Goal: Transaction & Acquisition: Obtain resource

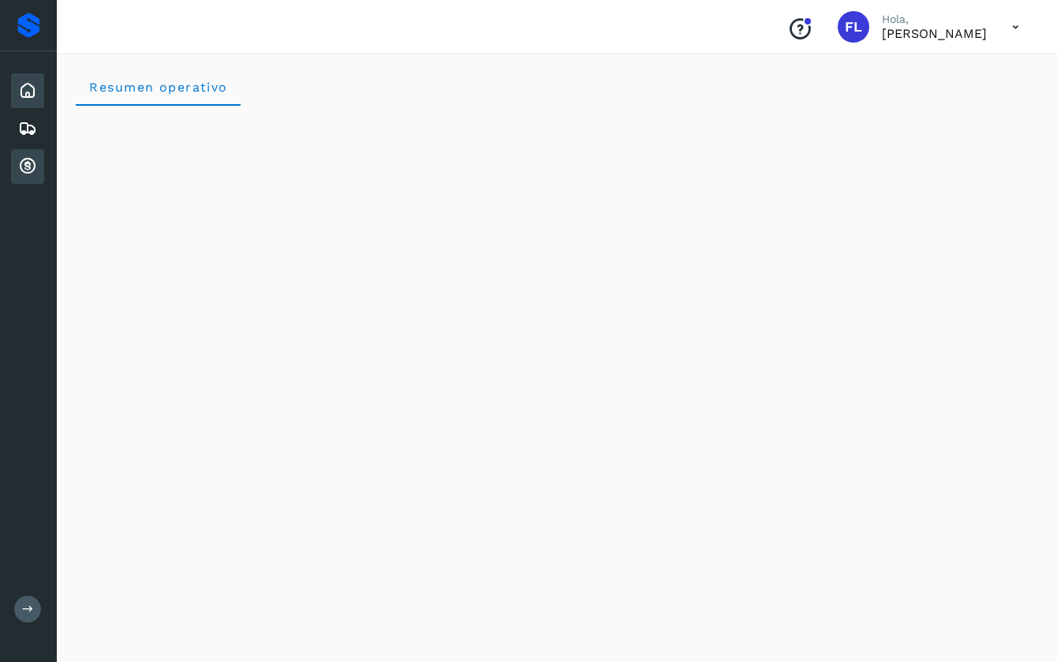
click at [27, 165] on icon at bounding box center [27, 166] width 19 height 19
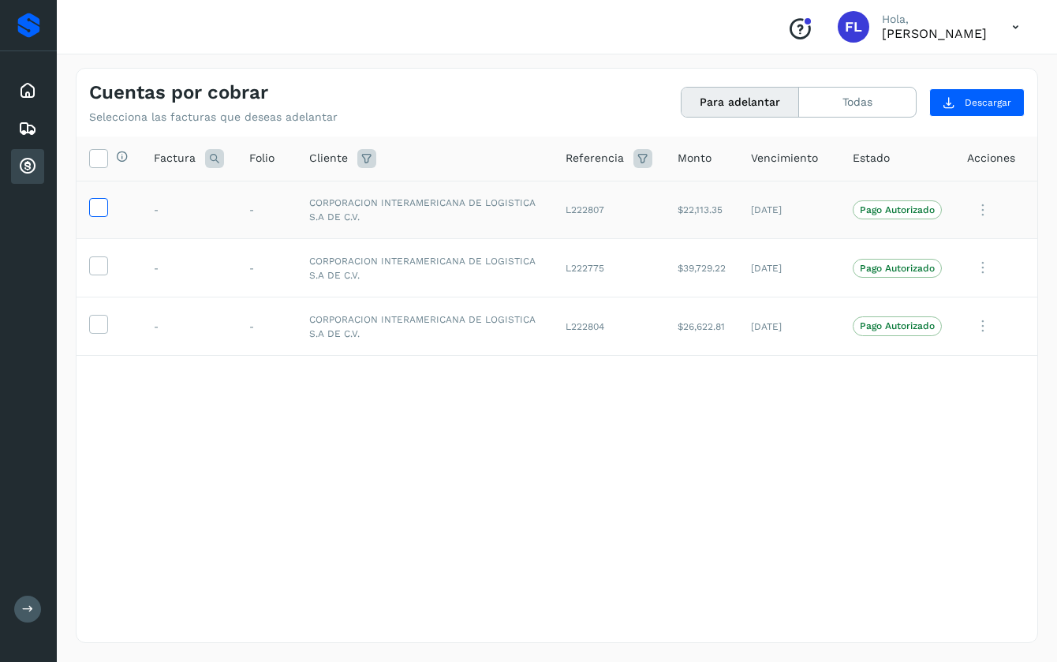
click at [101, 208] on icon at bounding box center [98, 206] width 17 height 17
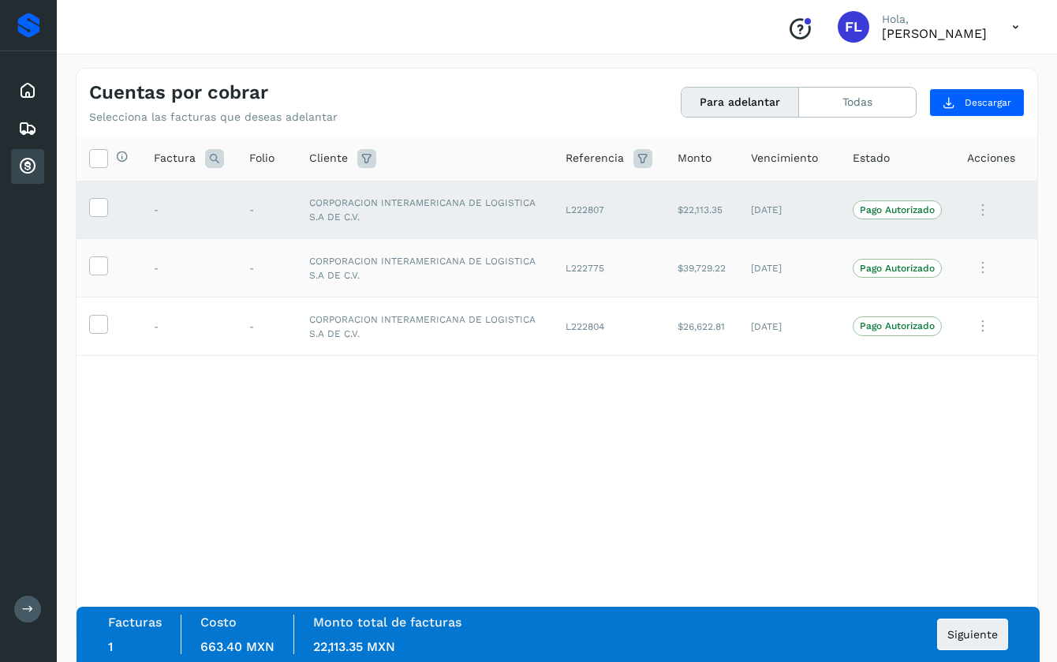
click at [101, 252] on td at bounding box center [108, 268] width 65 height 58
click at [101, 277] on td at bounding box center [108, 268] width 65 height 58
click at [101, 268] on icon at bounding box center [98, 264] width 17 height 17
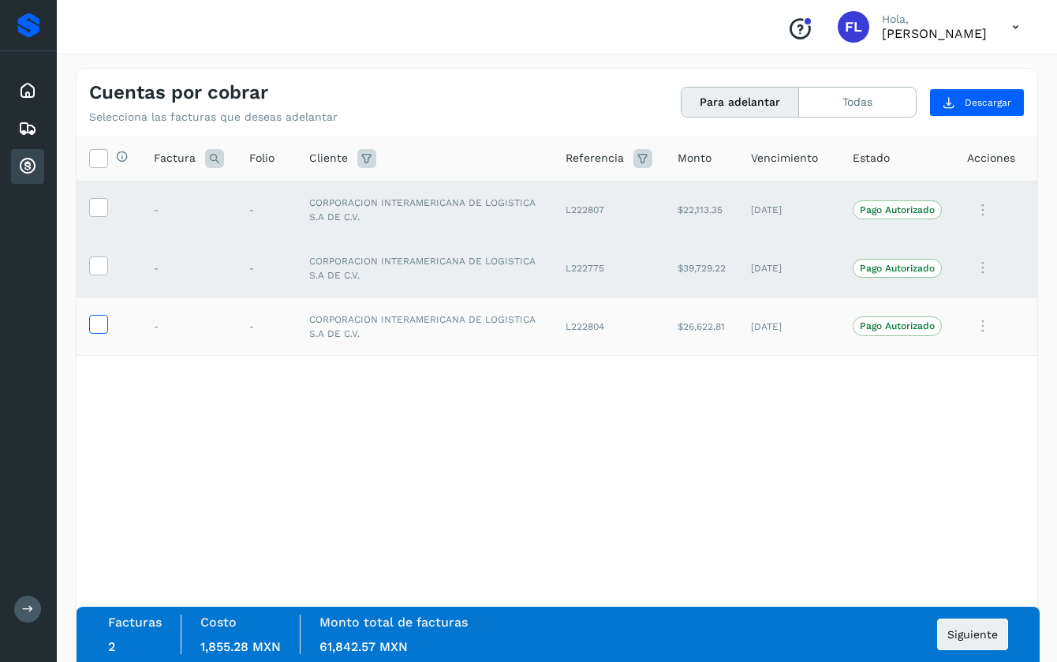
click at [103, 320] on icon at bounding box center [98, 323] width 17 height 17
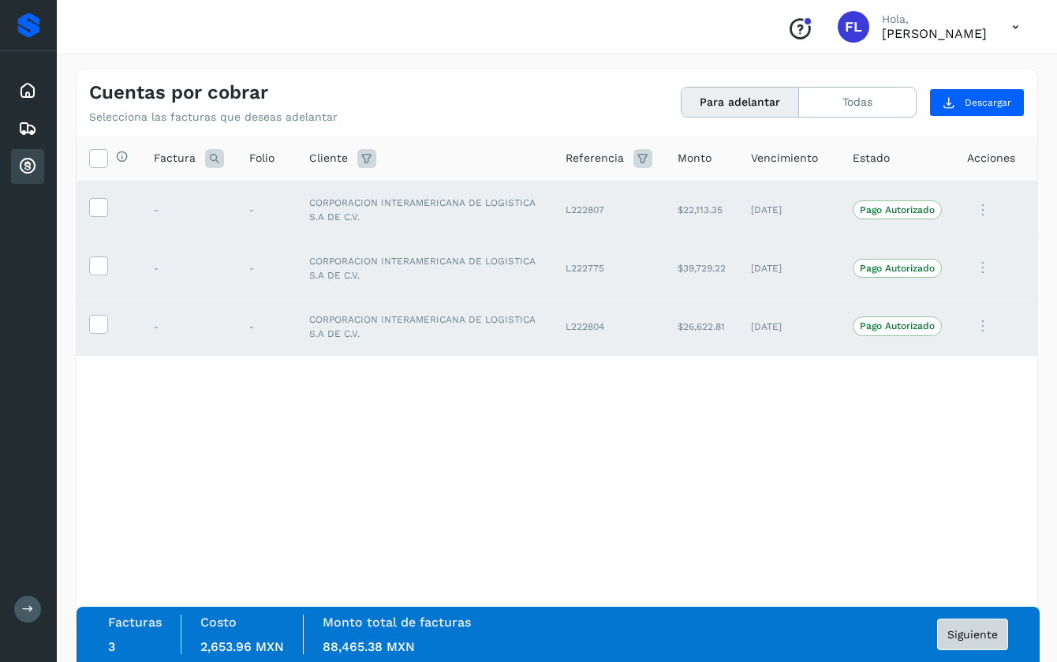
click at [968, 639] on span "Siguiente" at bounding box center [972, 633] width 50 height 11
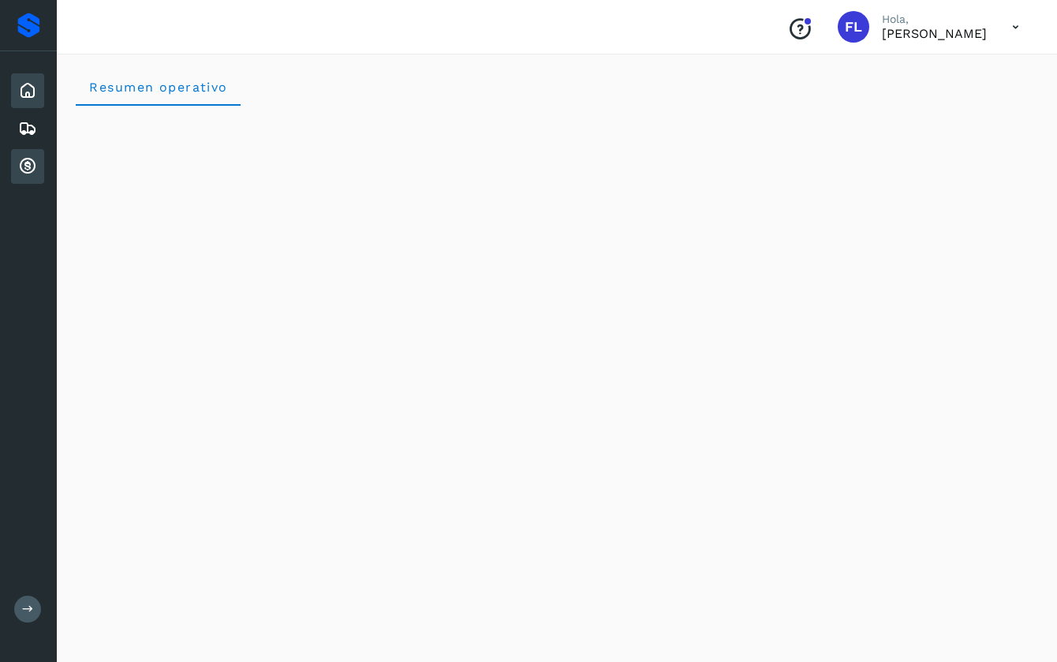
click at [27, 170] on icon at bounding box center [27, 166] width 19 height 19
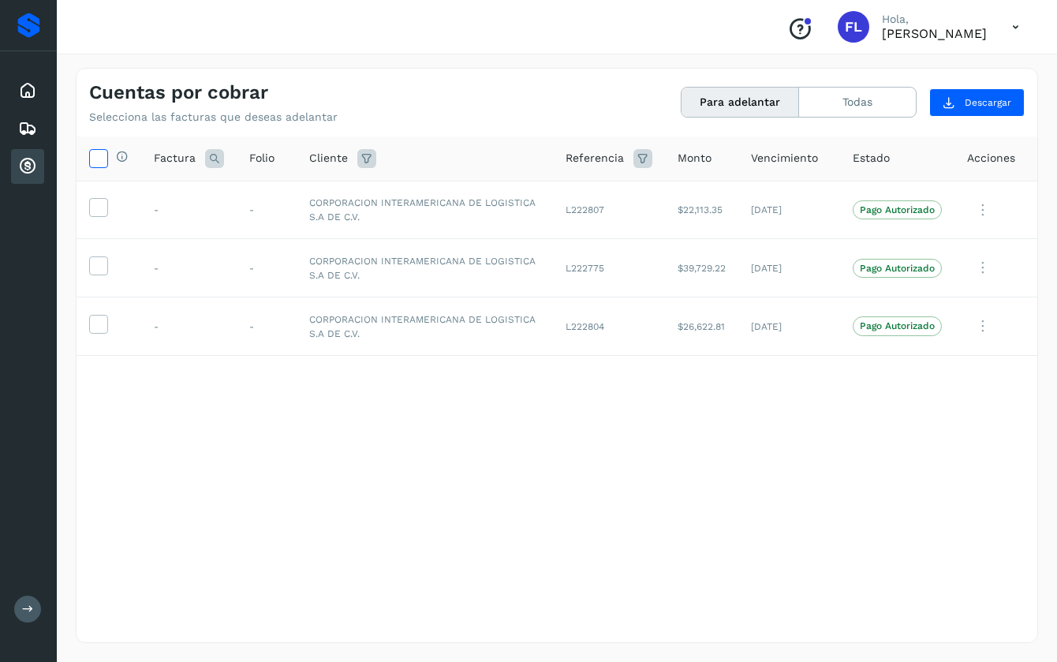
click at [101, 153] on icon at bounding box center [98, 157] width 17 height 17
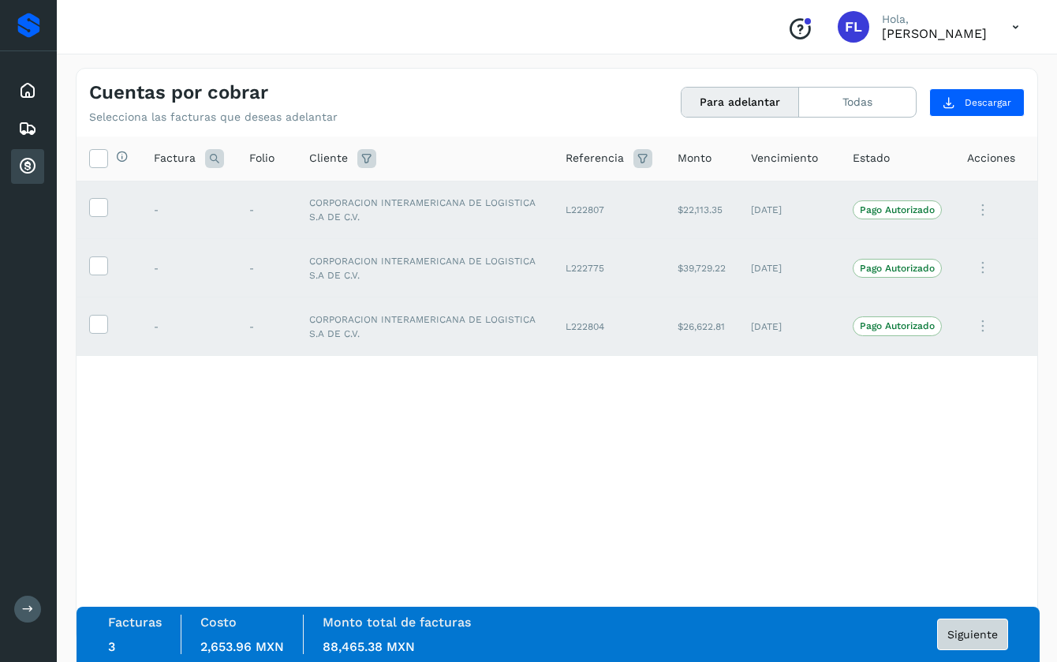
click at [972, 631] on span "Siguiente" at bounding box center [972, 633] width 50 height 11
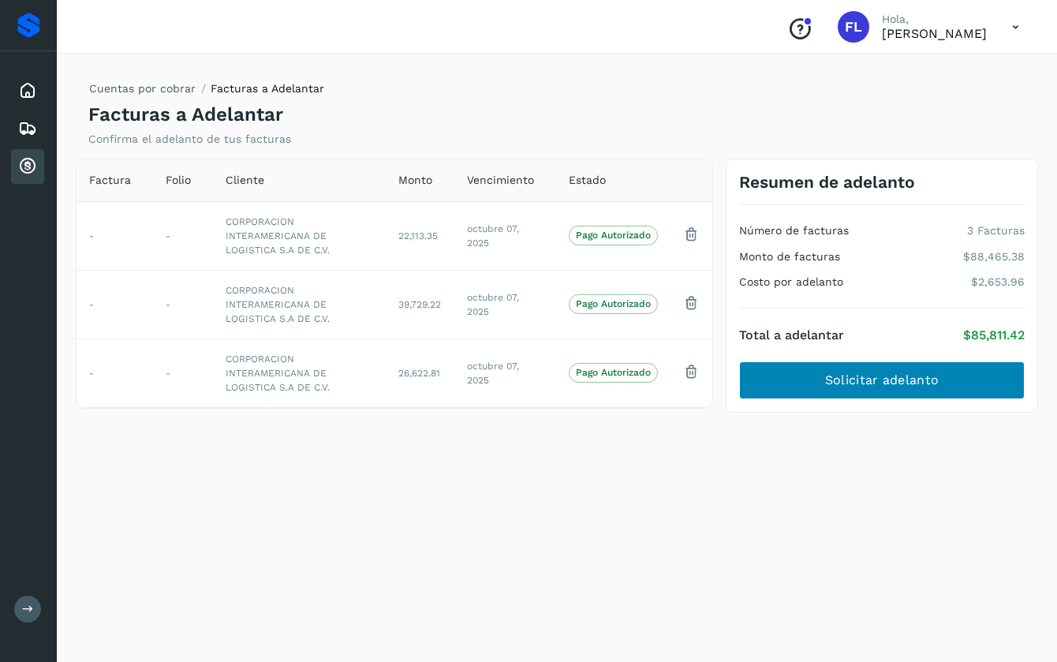
click at [878, 381] on span "Solicitar adelanto" at bounding box center [882, 379] width 114 height 17
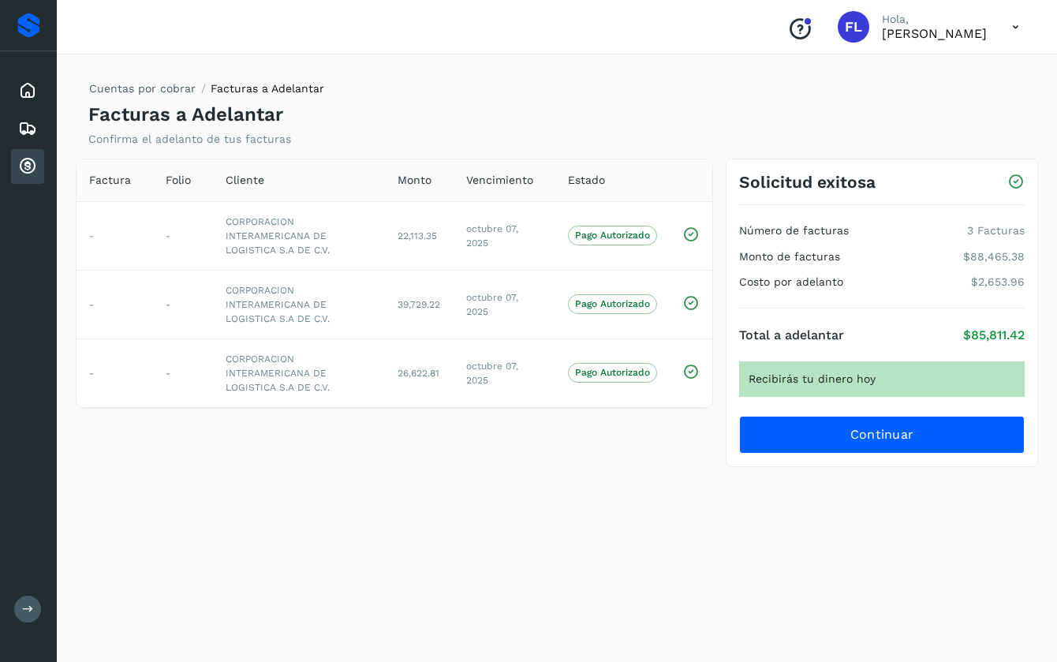
click at [1012, 28] on icon at bounding box center [1015, 27] width 32 height 32
click at [893, 77] on div "Cerrar sesión" at bounding box center [937, 71] width 188 height 30
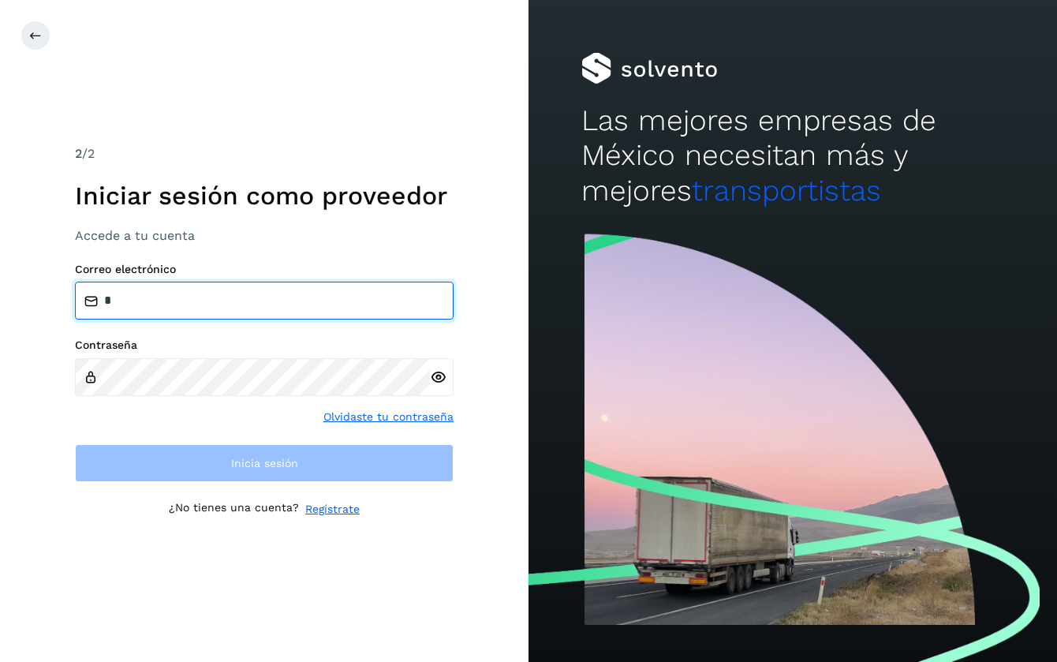
type input "**********"
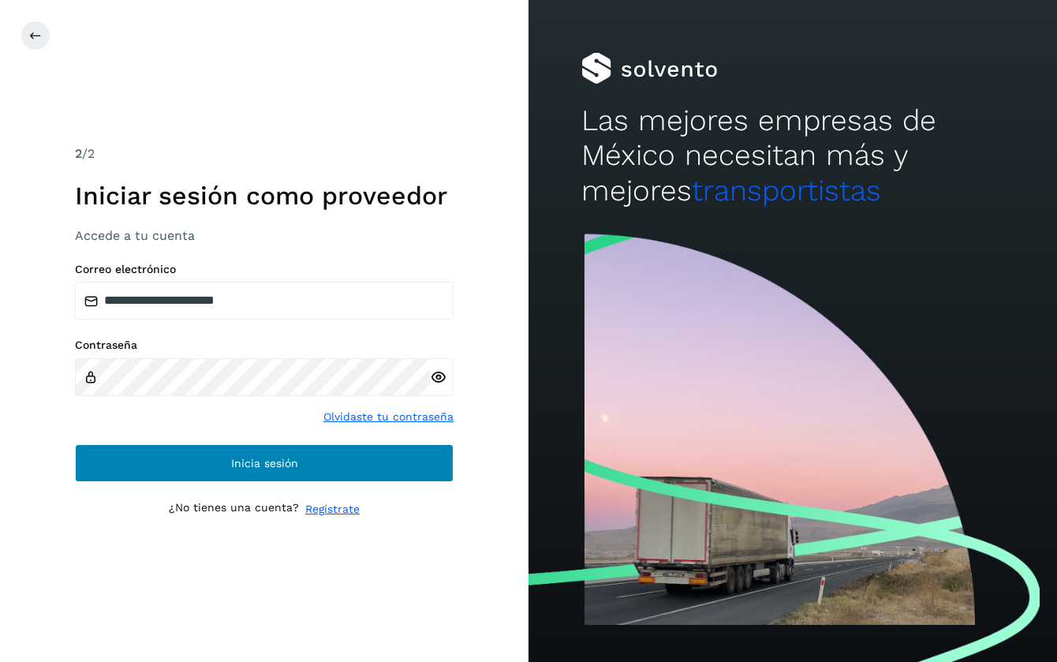
click at [175, 464] on button "Inicia sesión" at bounding box center [264, 463] width 378 height 38
